Goal: Transaction & Acquisition: Purchase product/service

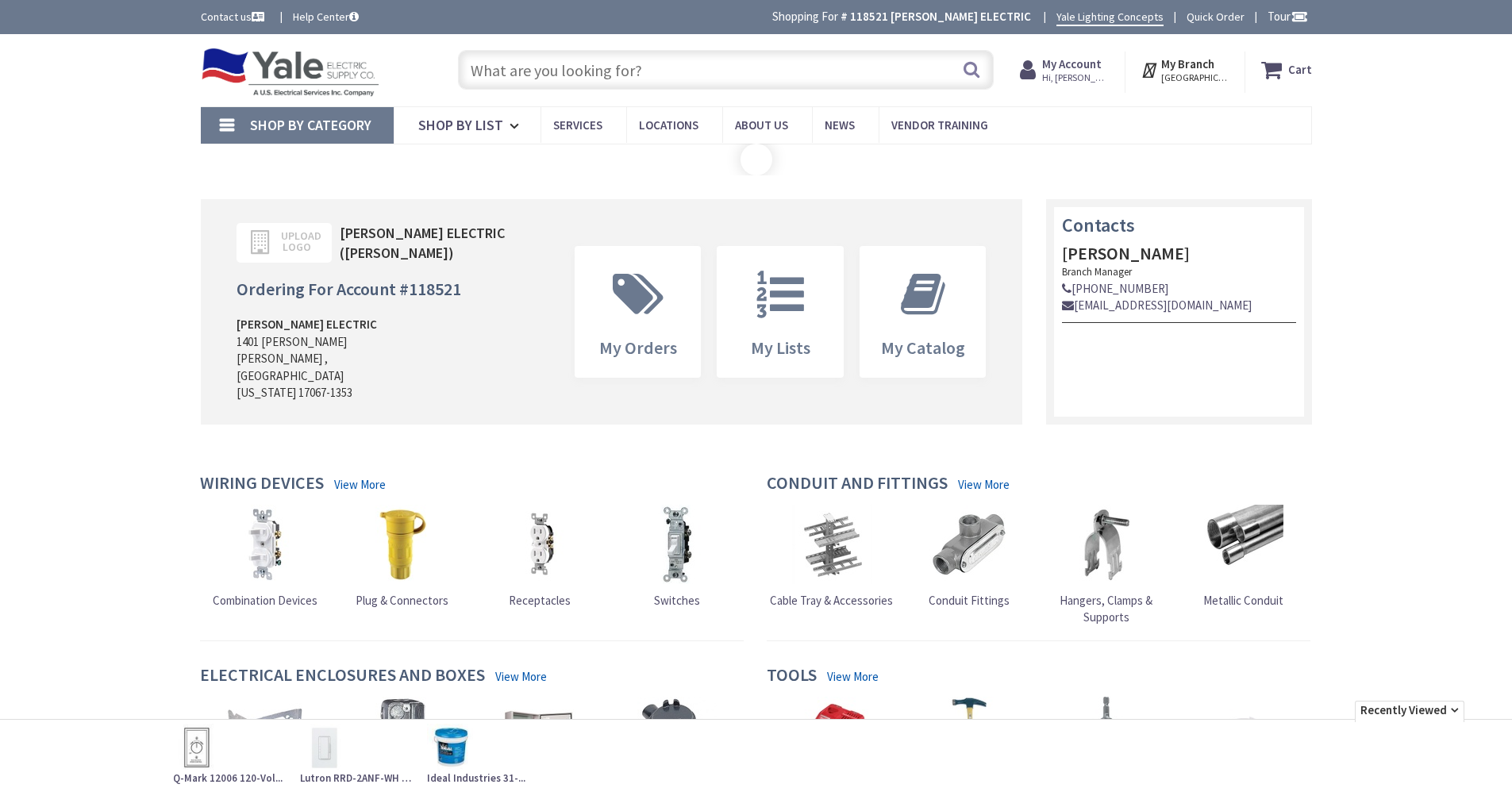
type input "[GEOGRAPHIC_DATA], [GEOGRAPHIC_DATA]"
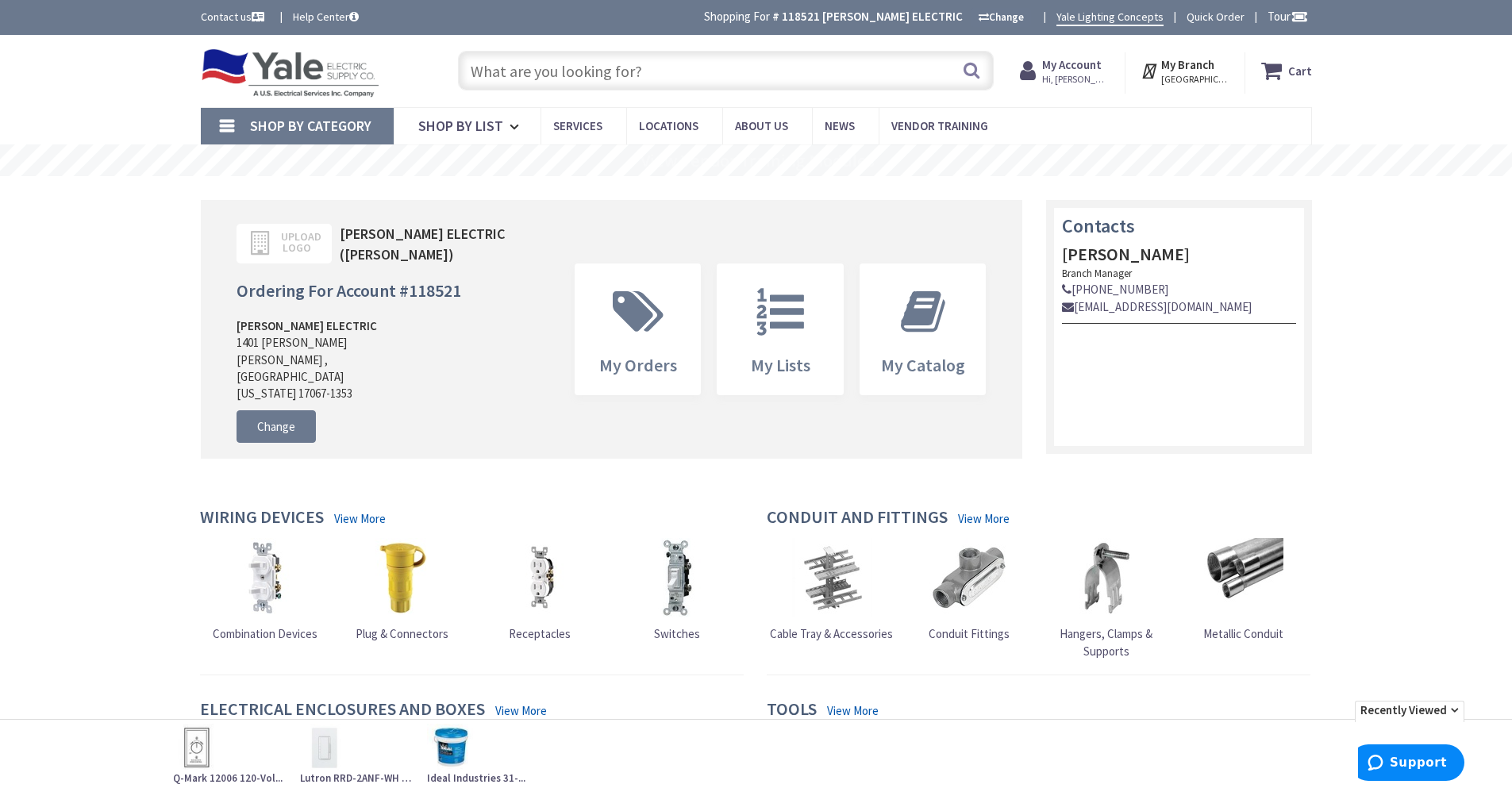
click at [511, 73] on input "text" at bounding box center [725, 70] width 535 height 40
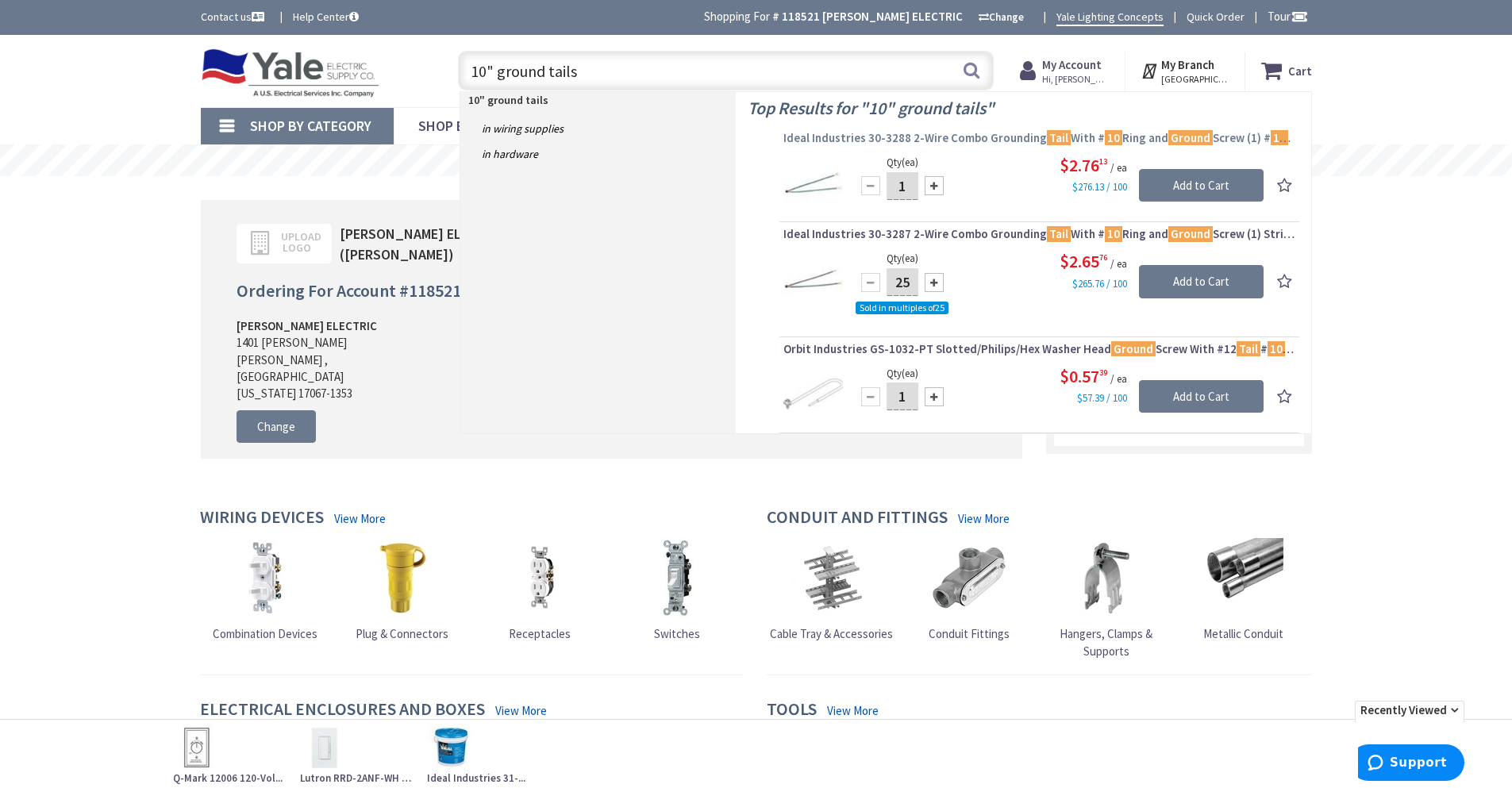
type input "10" ground tails"
click at [970, 135] on span "Ideal Industries 30-3288 2-Wire Combo Grounding Tail With # 10 Ring and Ground …" at bounding box center [1039, 138] width 512 height 16
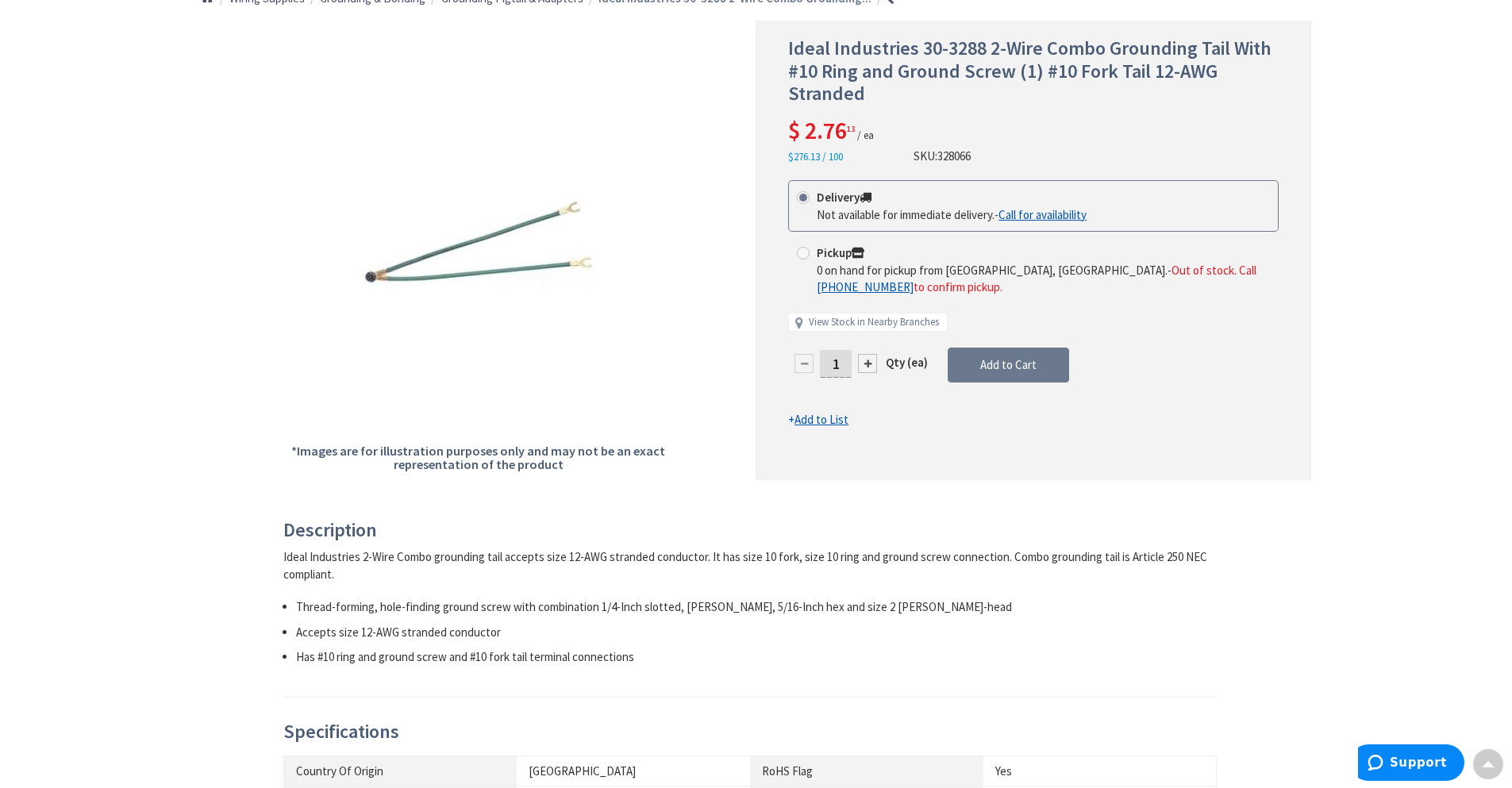
scroll to position [212, 0]
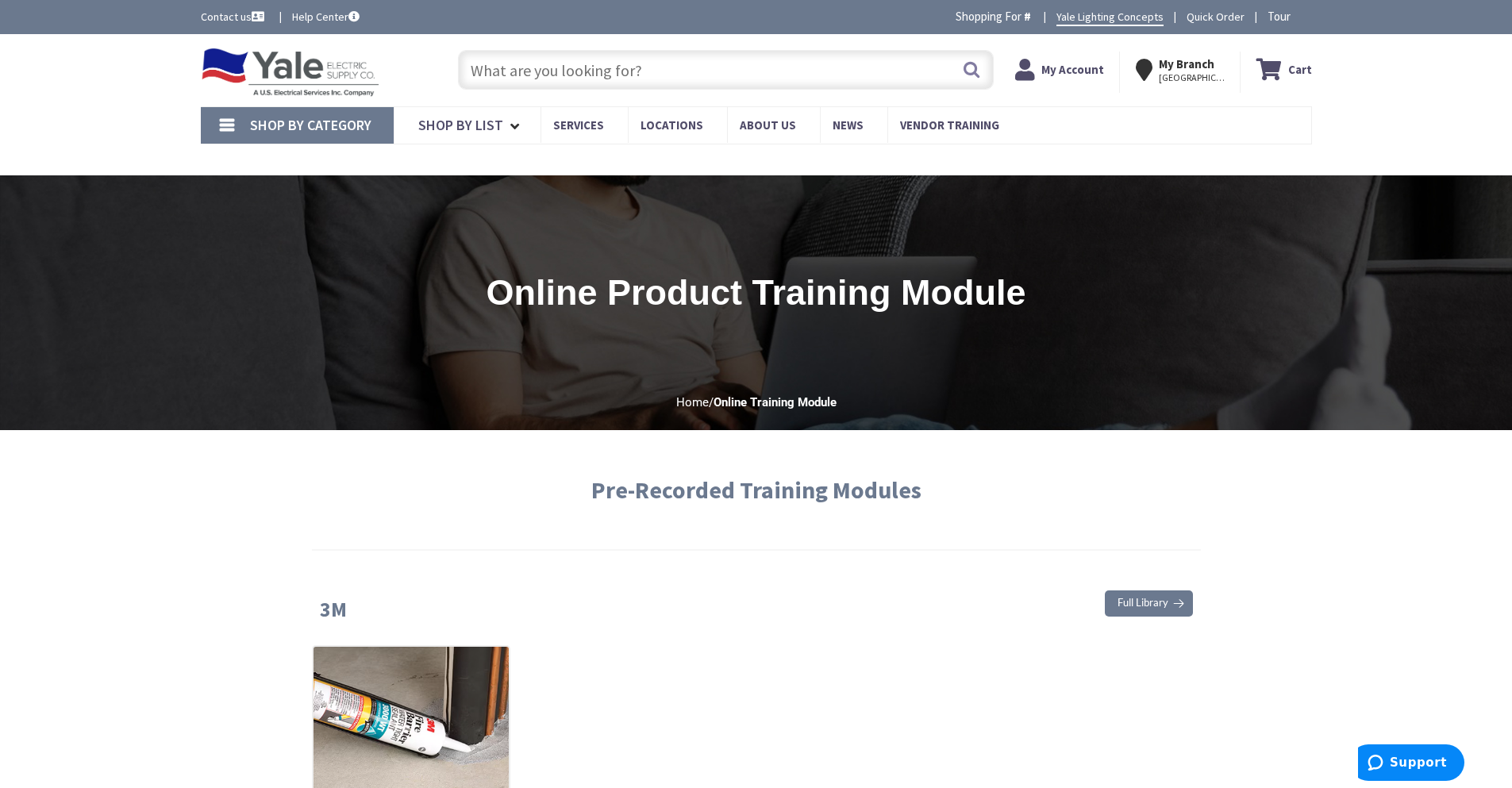
click at [1235, 240] on div "Online product training module" at bounding box center [756, 284] width 1512 height 219
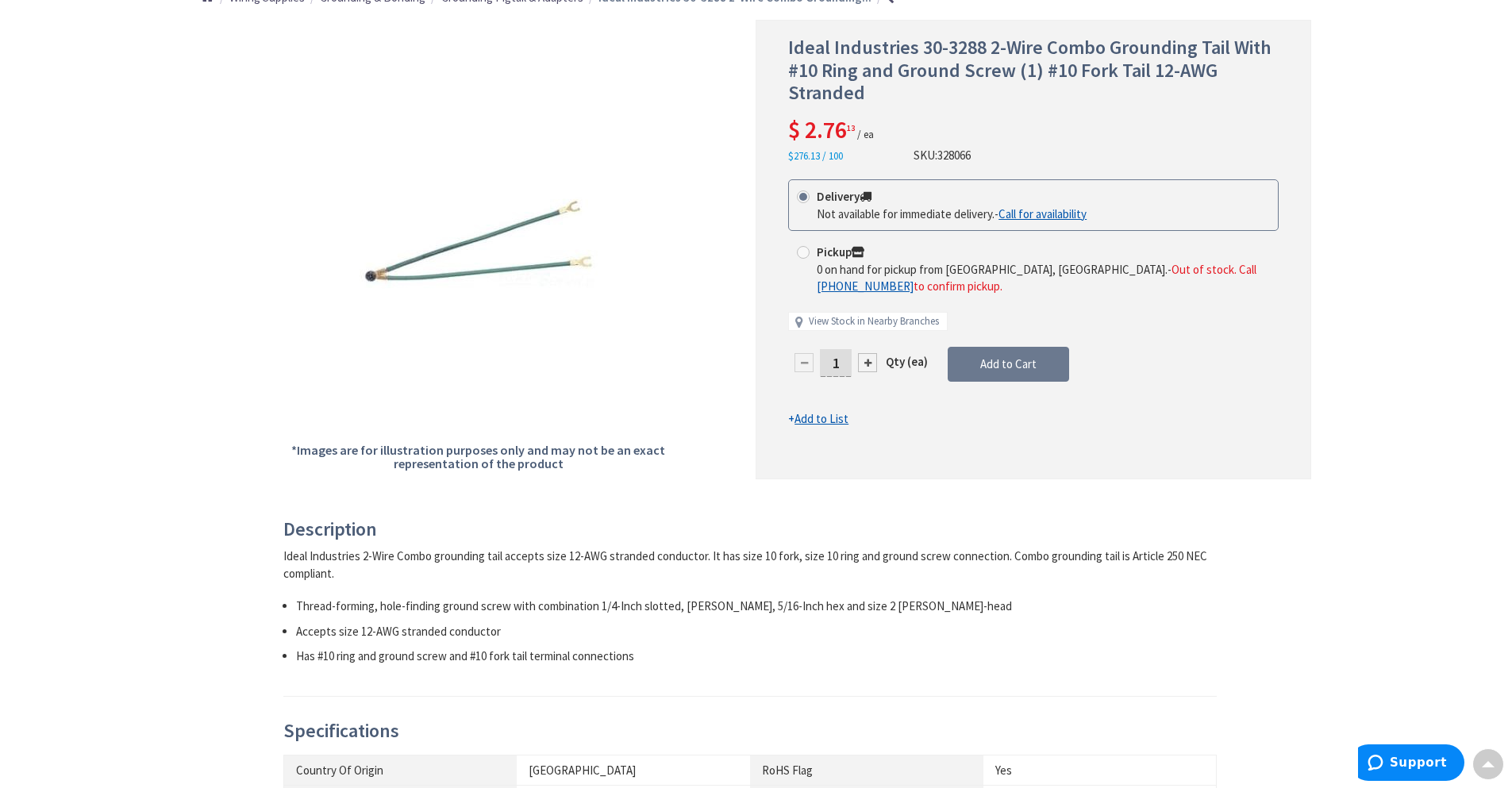
scroll to position [213, 0]
